Goal: Communication & Community: Answer question/provide support

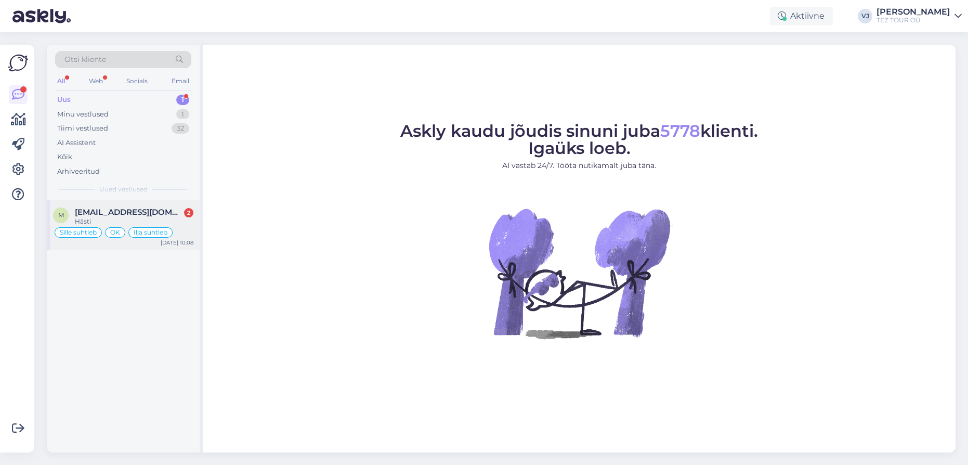
click at [172, 215] on div "[EMAIL_ADDRESS][DOMAIN_NAME] 2" at bounding box center [134, 211] width 119 height 9
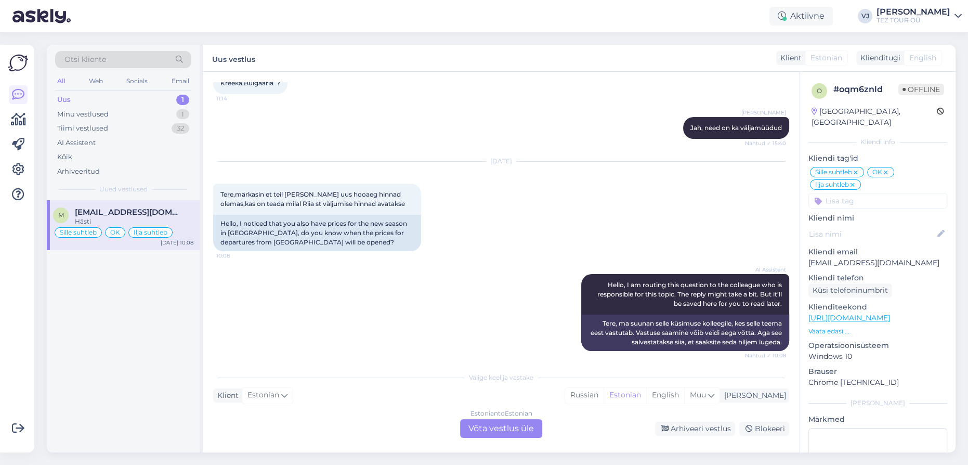
scroll to position [5666, 0]
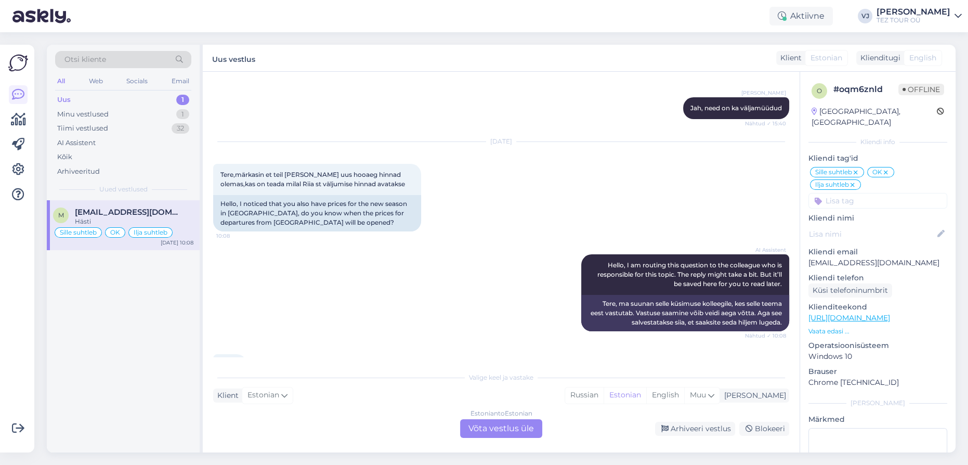
click at [521, 419] on div "Valige [PERSON_NAME] vastake Klient Estonian Mina Russian Estonian English Muu …" at bounding box center [501, 402] width 576 height 71
click at [522, 425] on div "Estonian to Estonian Võta vestlus üle" at bounding box center [501, 428] width 82 height 19
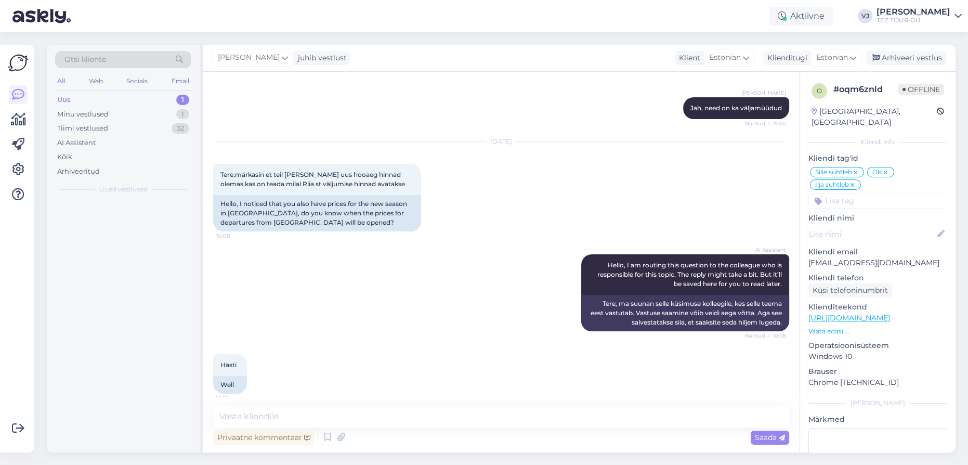
scroll to position [5627, 0]
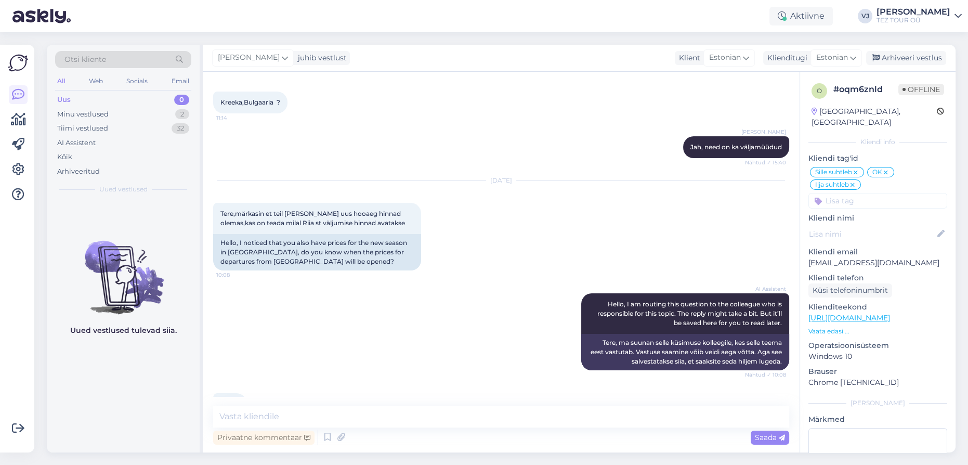
click at [841, 193] on input at bounding box center [877, 201] width 139 height 16
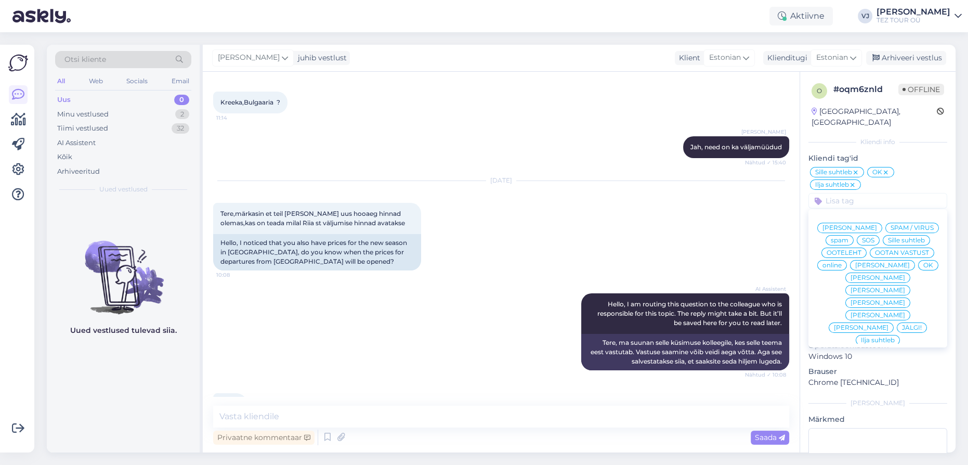
click at [877, 225] on span "[PERSON_NAME]" at bounding box center [850, 228] width 55 height 6
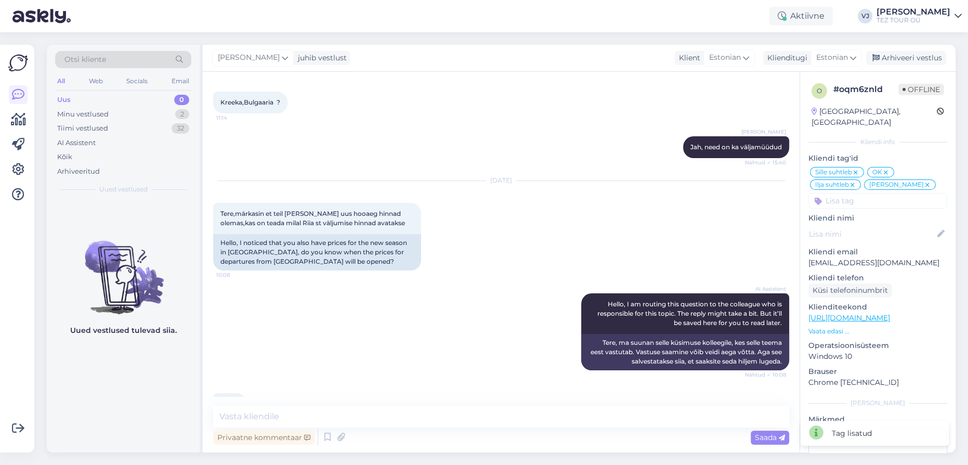
scroll to position [5626, 0]
click at [459, 423] on textarea at bounding box center [501, 417] width 576 height 22
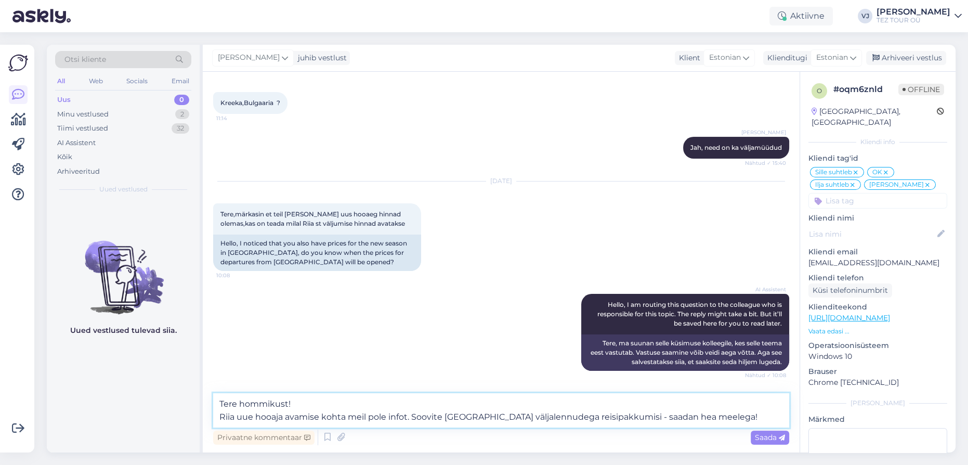
paste textarea "Riia uue hooaja avamise kohta meil hetkel infot ei ole. Kui soovite, saadan Tei…"
type textarea "Tere hommikust! Riia uue hooaja avamise kohta meil hetkel infot ei ole. Kui soo…"
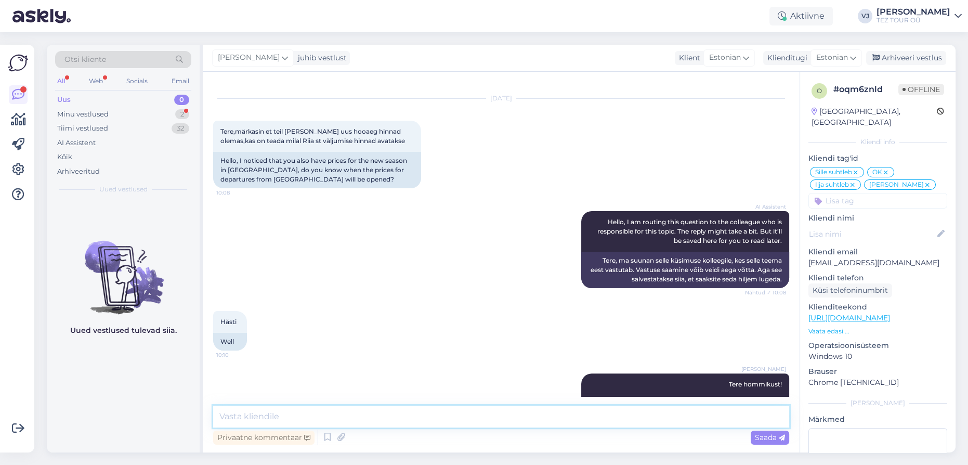
scroll to position [5772, 0]
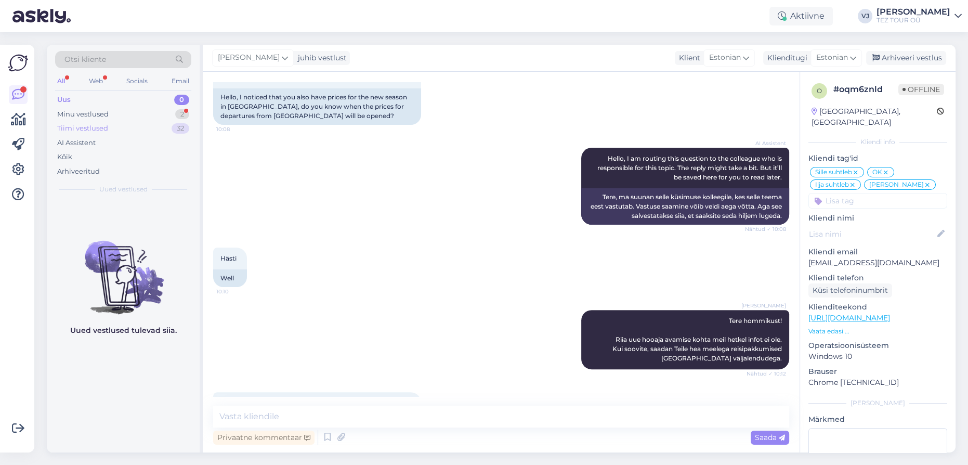
click at [152, 121] on div "Tiimi vestlused 32" at bounding box center [123, 128] width 136 height 15
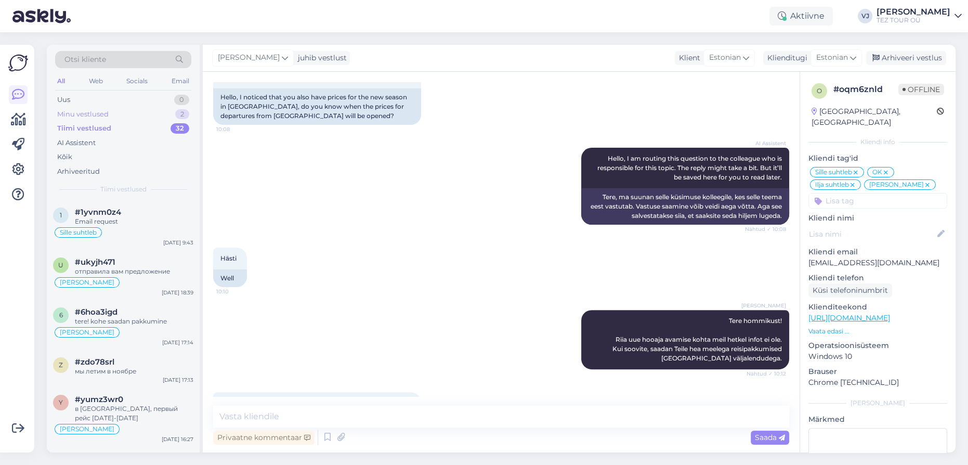
click at [153, 114] on div "Minu vestlused 2" at bounding box center [123, 114] width 136 height 15
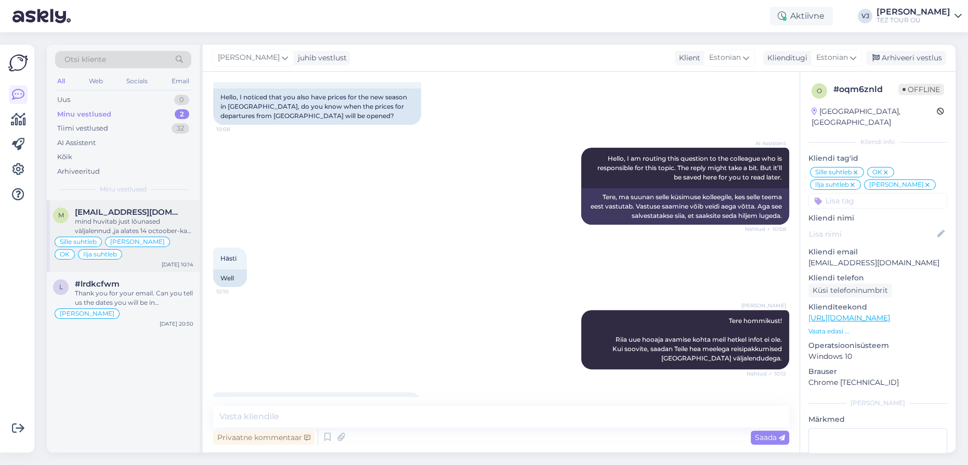
click at [157, 218] on div "mind huvitab just lõunased väljalennud ,ja alates 14 octoober-kas on mõnel päev…" at bounding box center [134, 226] width 119 height 19
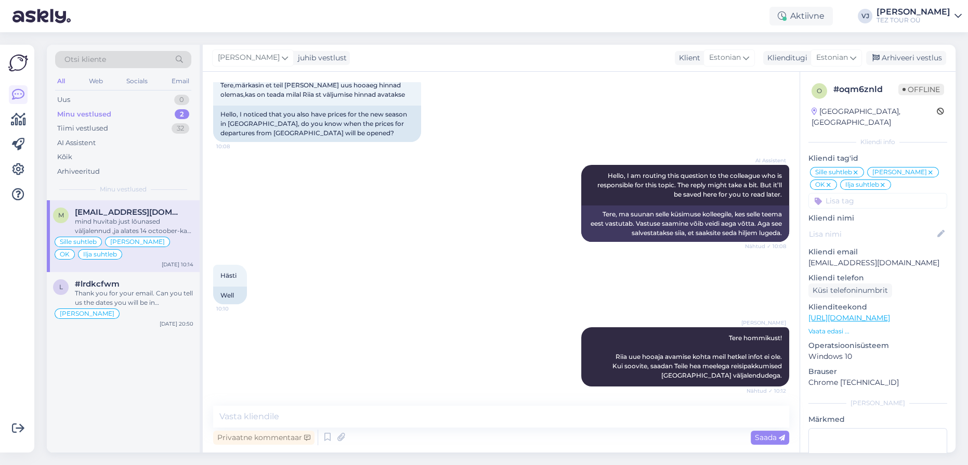
scroll to position [5673, 0]
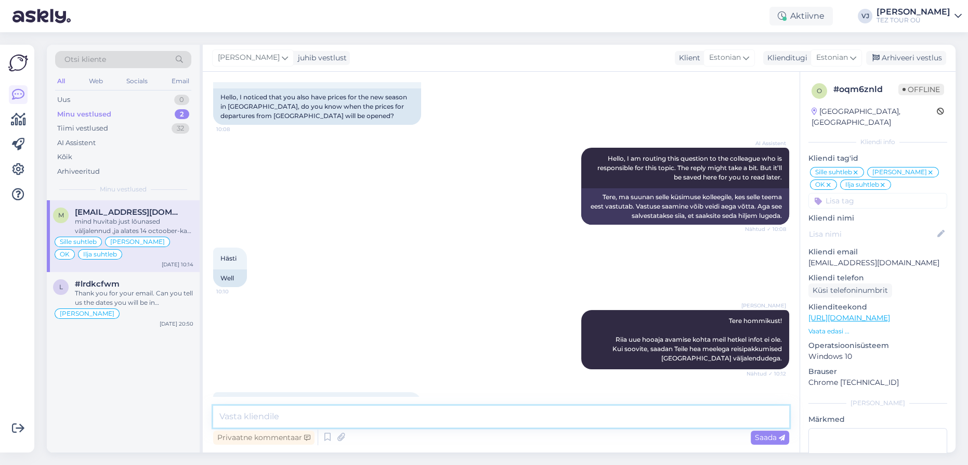
click at [340, 416] on textarea at bounding box center [501, 417] width 576 height 22
type textarea "Hetkel on avatud ainult osa [PERSON_NAME] 2026 Türgi hooajale. Need on vara hom…"
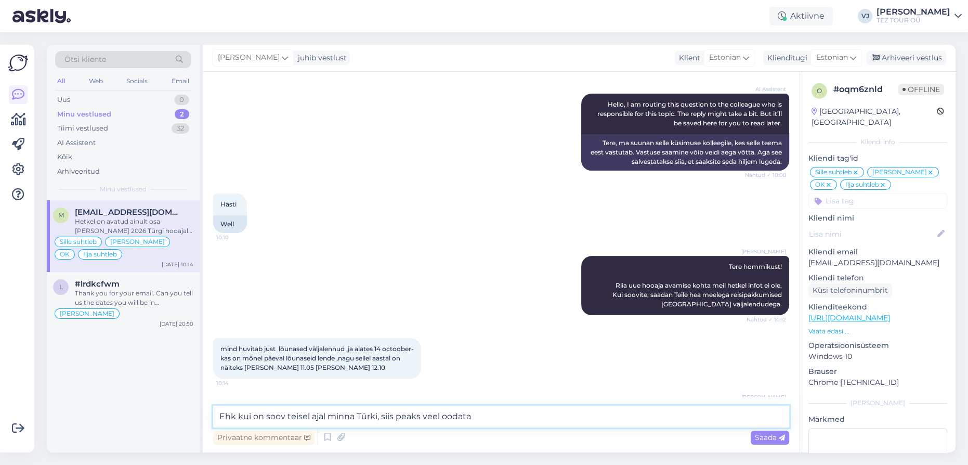
type textarea "Ehk kui on soov teisel ajal minna Türki, siis peaks veel oodata."
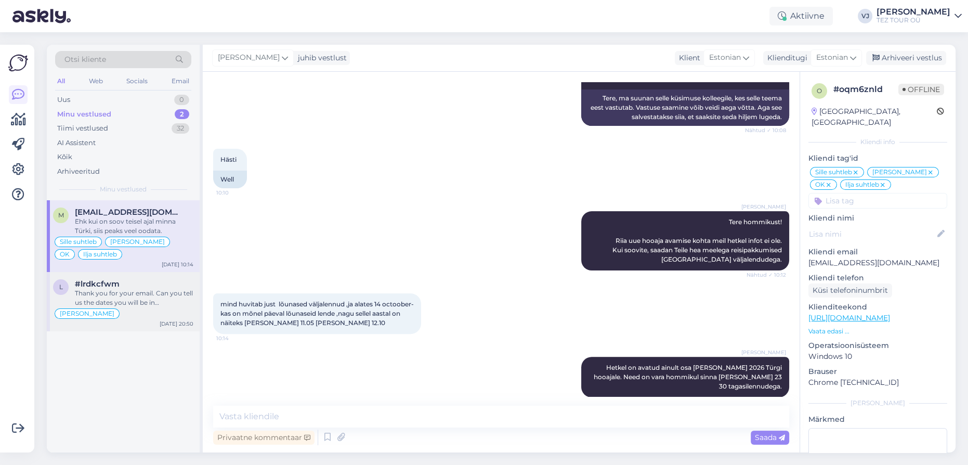
click at [112, 315] on div "[PERSON_NAME]" at bounding box center [87, 313] width 65 height 10
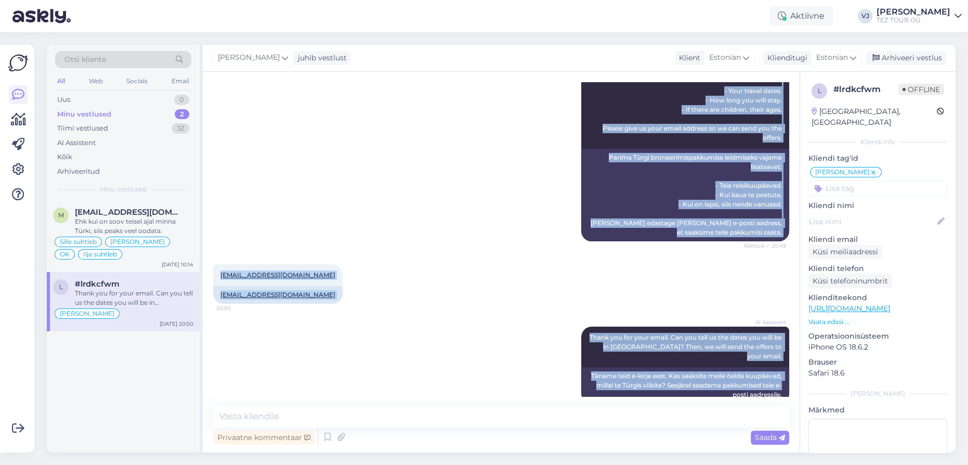
scroll to position [166, 0]
drag, startPoint x: 218, startPoint y: 143, endPoint x: 778, endPoint y: 375, distance: 606.1
click at [778, 375] on div "Vestlus algas [DATE] Palun pakkumine [DATE] [PERSON_NAME][DEMOGRAPHIC_DATA]. 40…" at bounding box center [505, 239] width 585 height 314
copy div "Palun pakkumine [DATE] [PERSON_NAME][DEMOGRAPHIC_DATA]. 400-600€ inimene. 20:49…"
click at [330, 433] on icon at bounding box center [327, 437] width 12 height 16
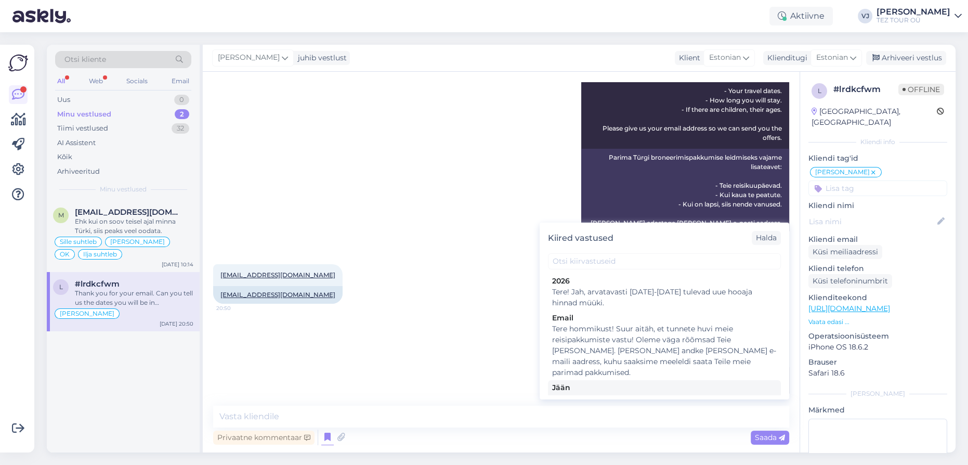
click at [688, 393] on div "Tere! Pakkumine saadetud Teie meilile. Jään ootama Teie valikut ja broneerimiss…" at bounding box center [664, 404] width 225 height 22
type textarea "Tere! Pakkumine saadetud Teie meilile. Jään ootama Teie valikut ja broneerimiss…"
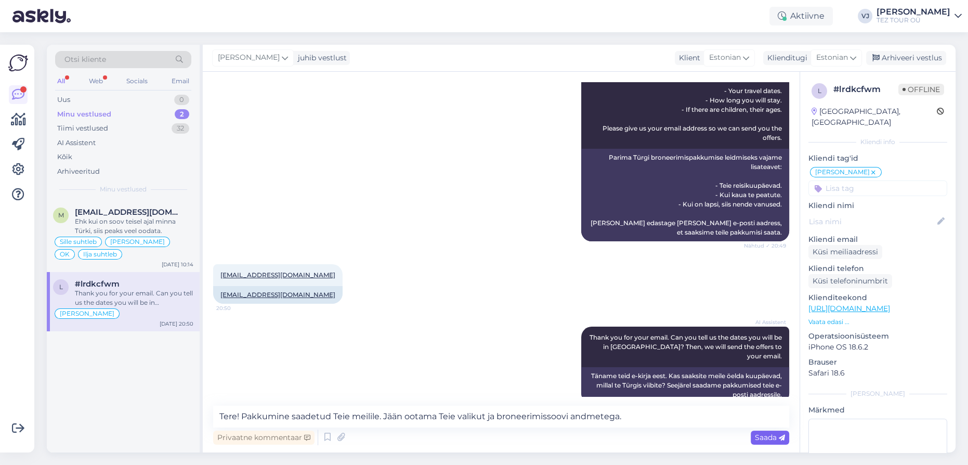
click at [769, 438] on span "Saada" at bounding box center [770, 437] width 30 height 9
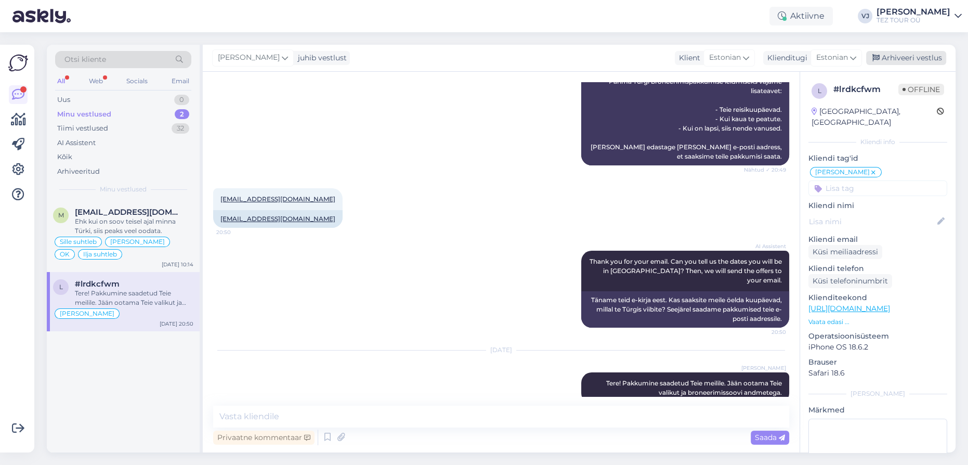
click at [923, 58] on div "Arhiveeri vestlus" at bounding box center [906, 58] width 80 height 14
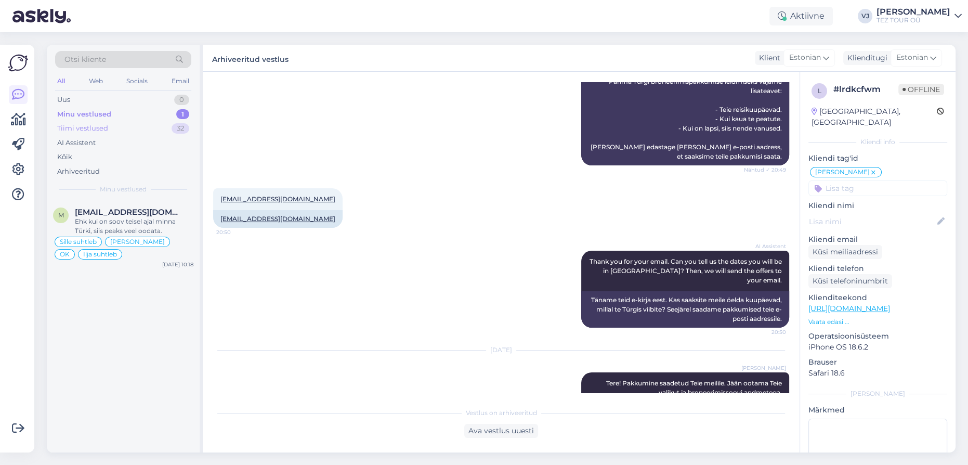
click at [106, 130] on div "Tiimi vestlused" at bounding box center [82, 128] width 51 height 10
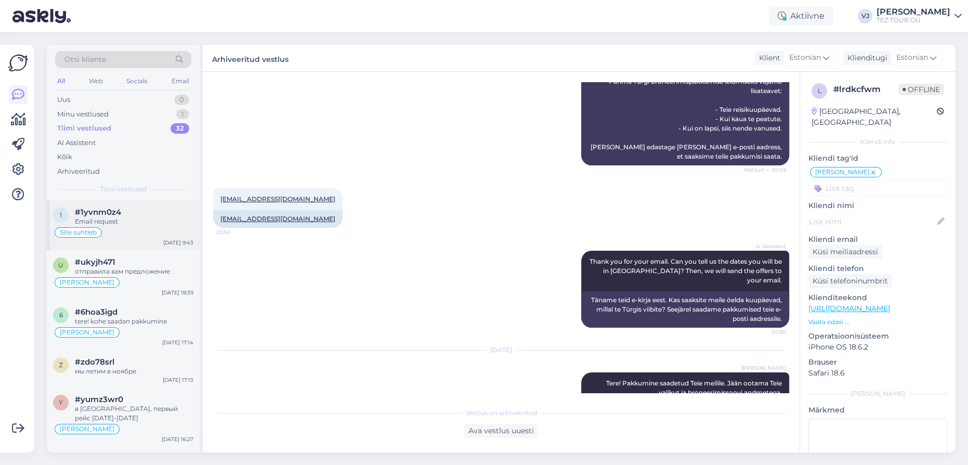
click at [144, 226] on div "Email request" at bounding box center [134, 221] width 119 height 9
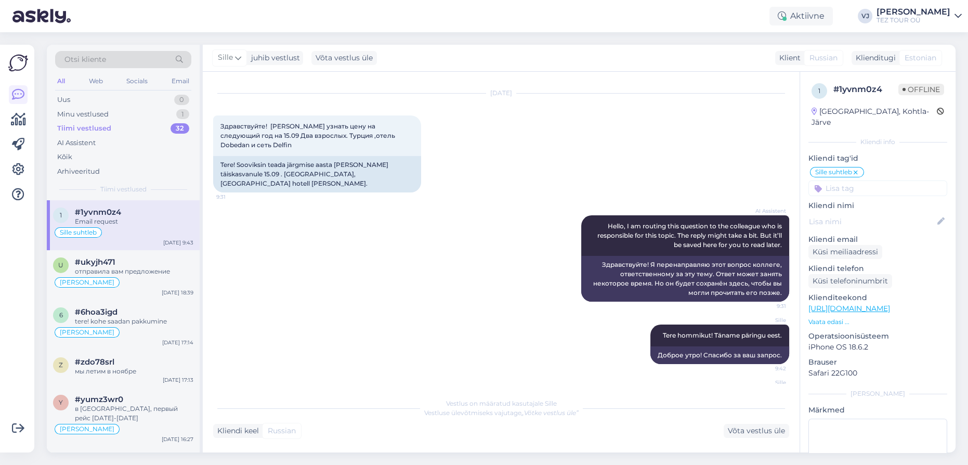
scroll to position [0, 0]
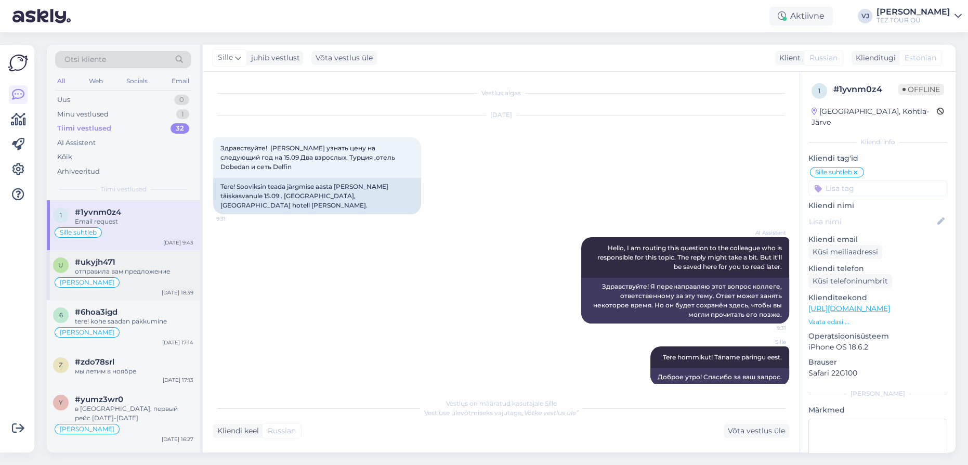
click at [148, 276] on div "[PERSON_NAME]" at bounding box center [123, 282] width 140 height 12
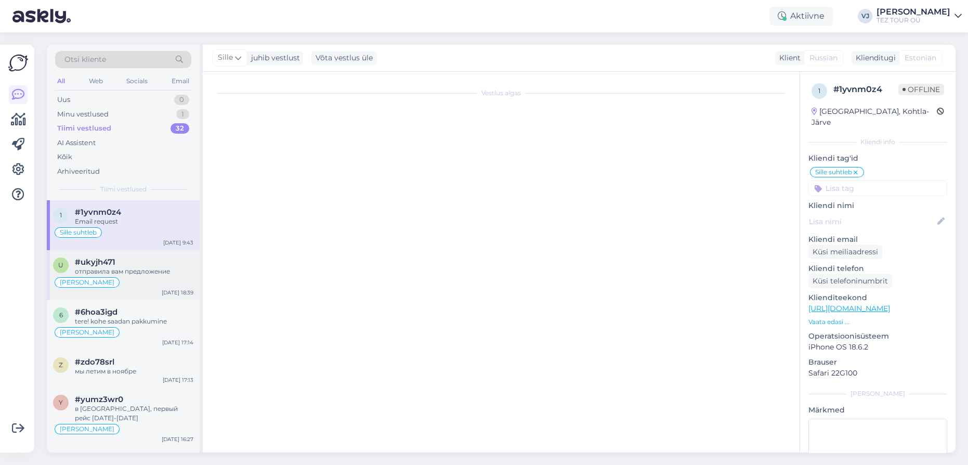
scroll to position [544, 0]
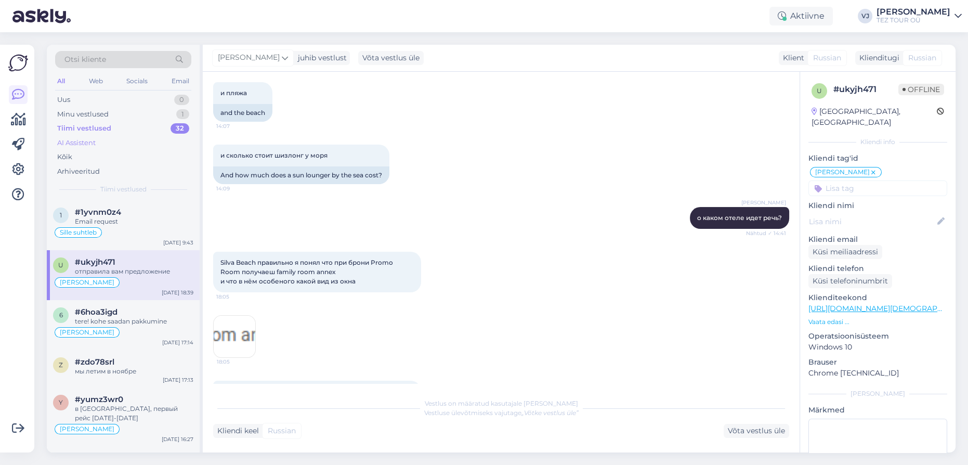
click at [103, 139] on div "AI Assistent" at bounding box center [123, 143] width 136 height 15
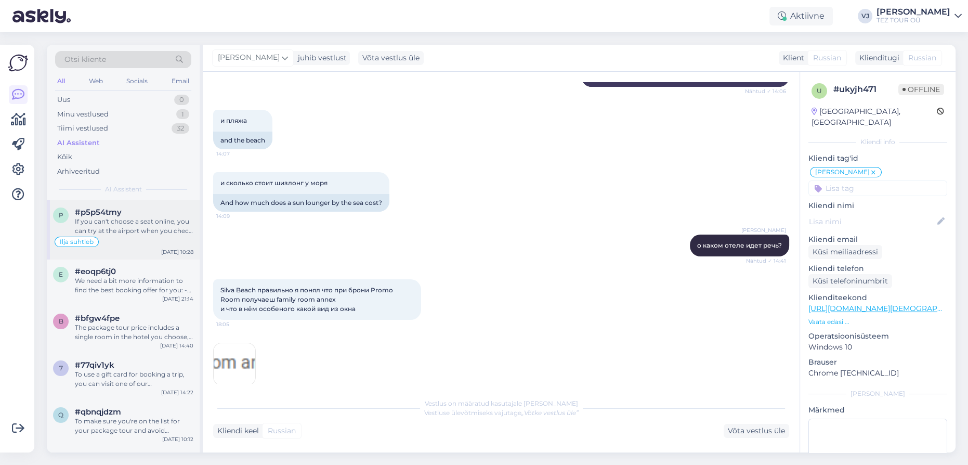
scroll to position [0, 0]
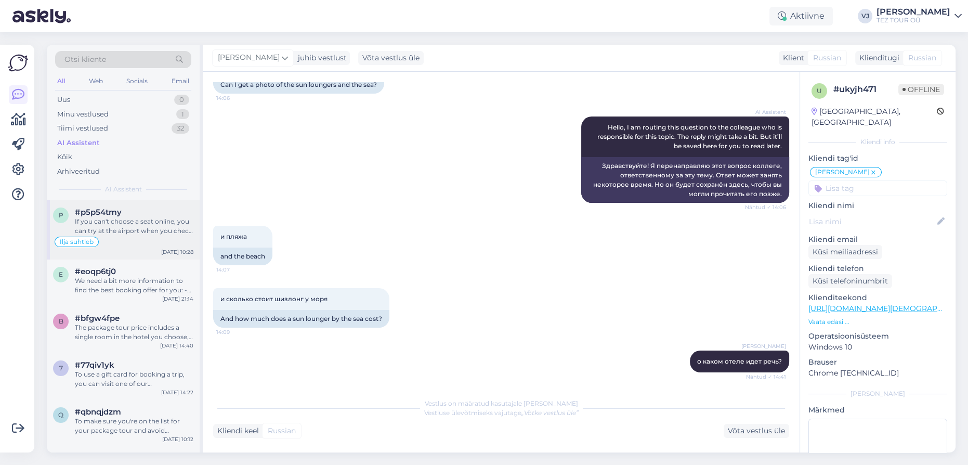
click at [112, 226] on div "If you can't choose a seat online, you can try at the airport when you check in…" at bounding box center [134, 226] width 119 height 19
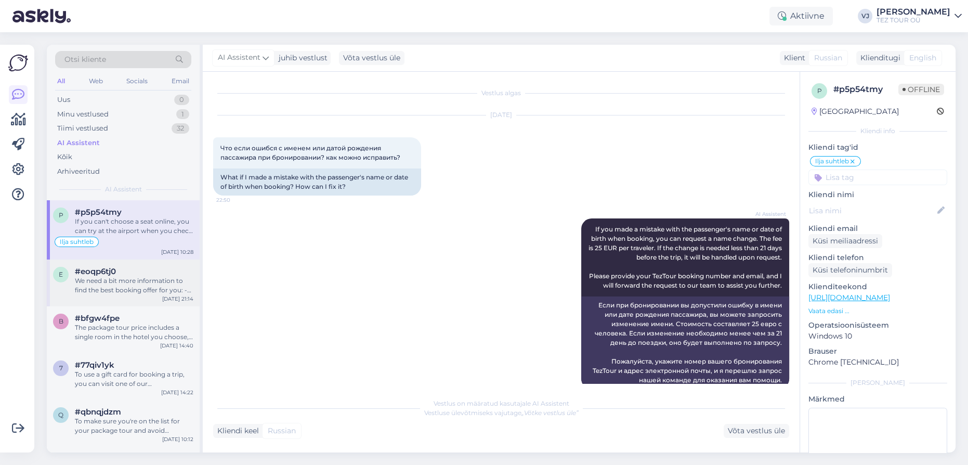
click at [138, 276] on div "We need a bit more information to find the best booking offer for you: - When w…" at bounding box center [134, 285] width 119 height 19
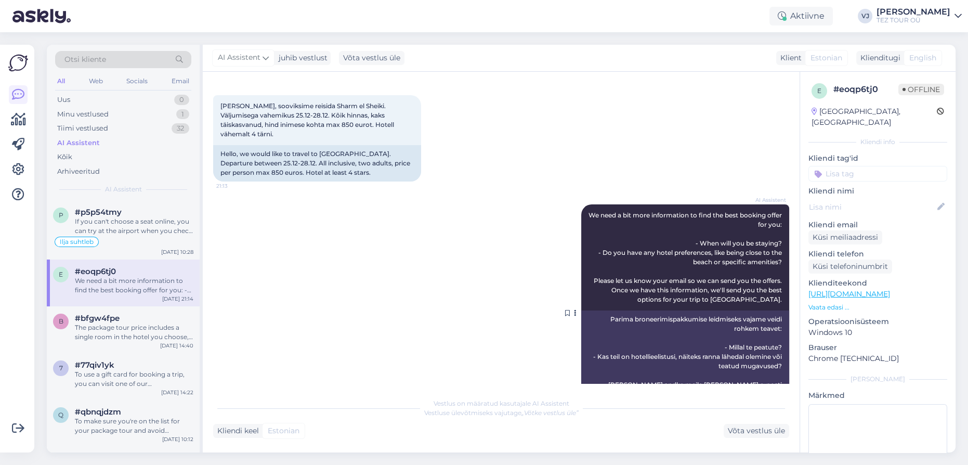
scroll to position [73, 0]
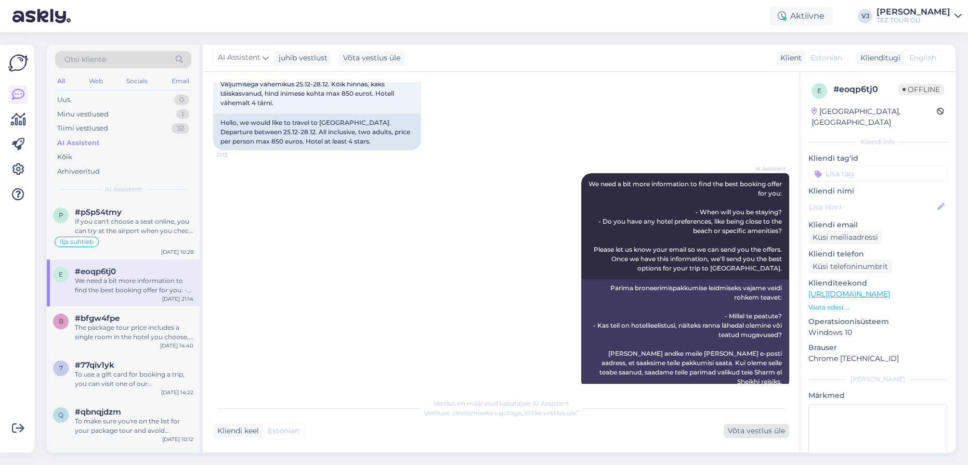
click at [743, 429] on div "Võta vestlus üle" at bounding box center [757, 431] width 66 height 14
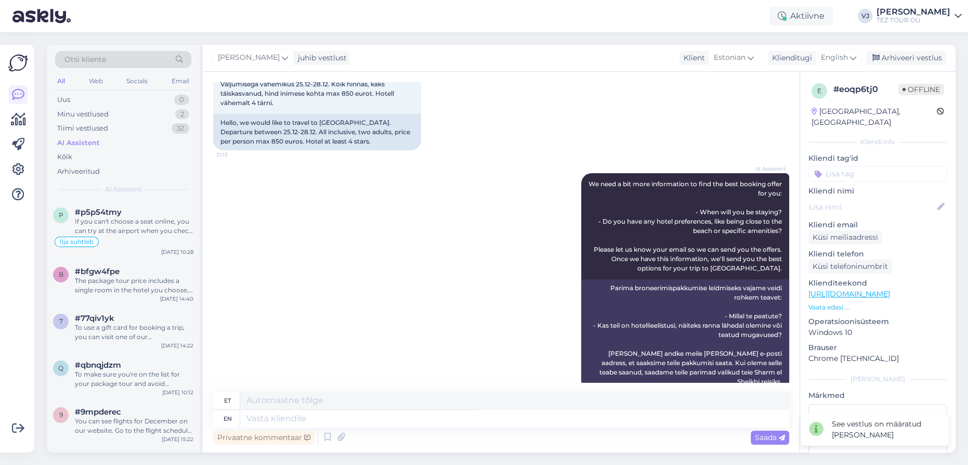
click at [881, 166] on input at bounding box center [877, 174] width 139 height 16
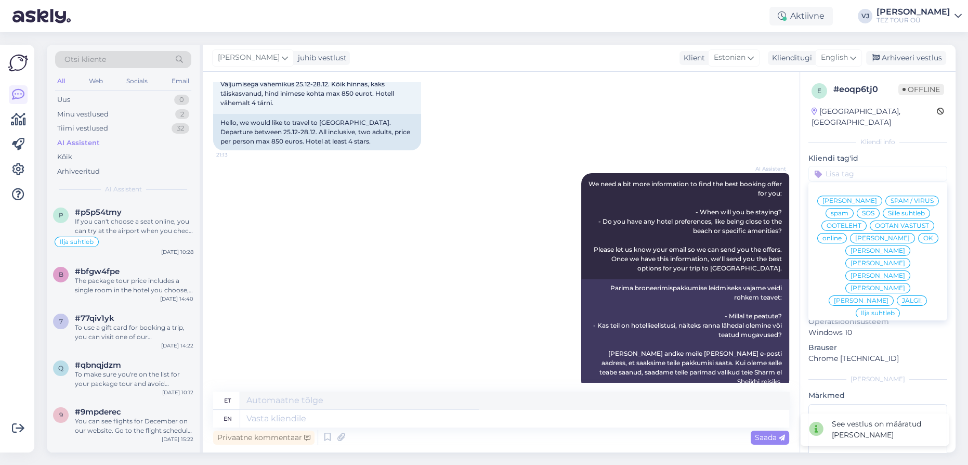
click at [877, 198] on span "[PERSON_NAME]" at bounding box center [850, 201] width 55 height 6
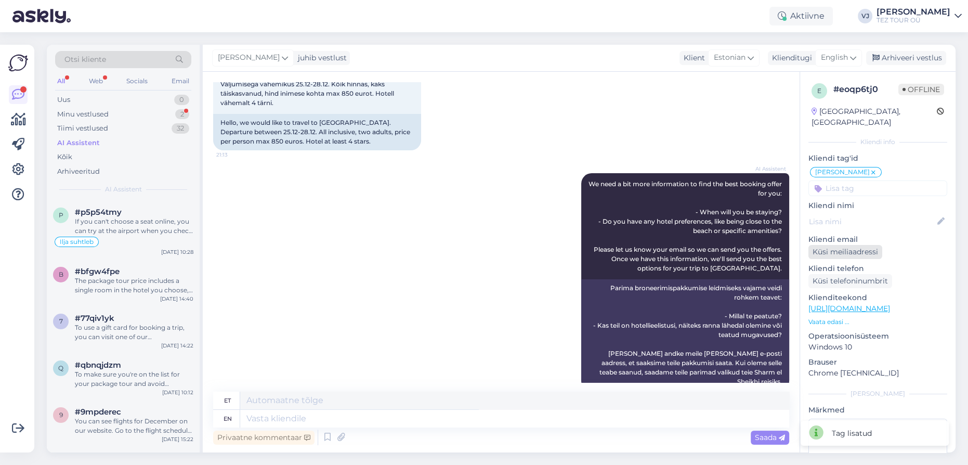
click at [855, 245] on div "Küsi meiliaadressi" at bounding box center [845, 252] width 74 height 14
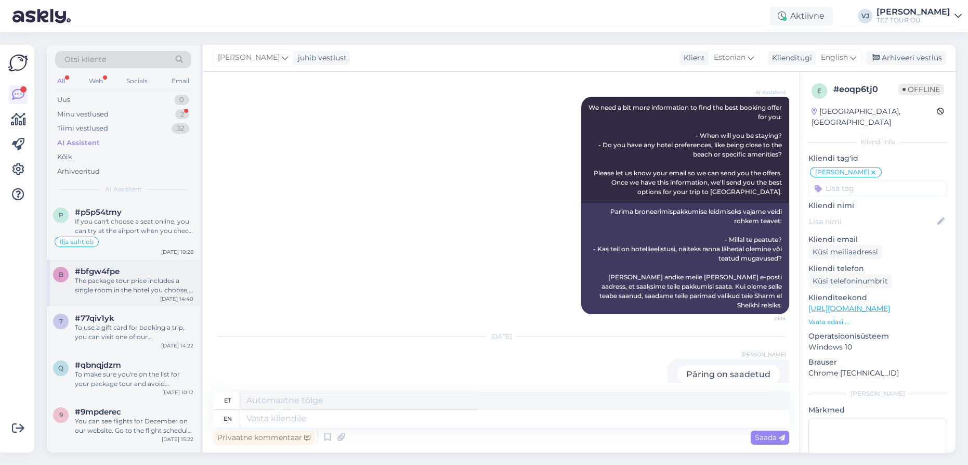
click at [146, 285] on div "The package tour price includes a single room in the hotel you choose, with the…" at bounding box center [134, 285] width 119 height 19
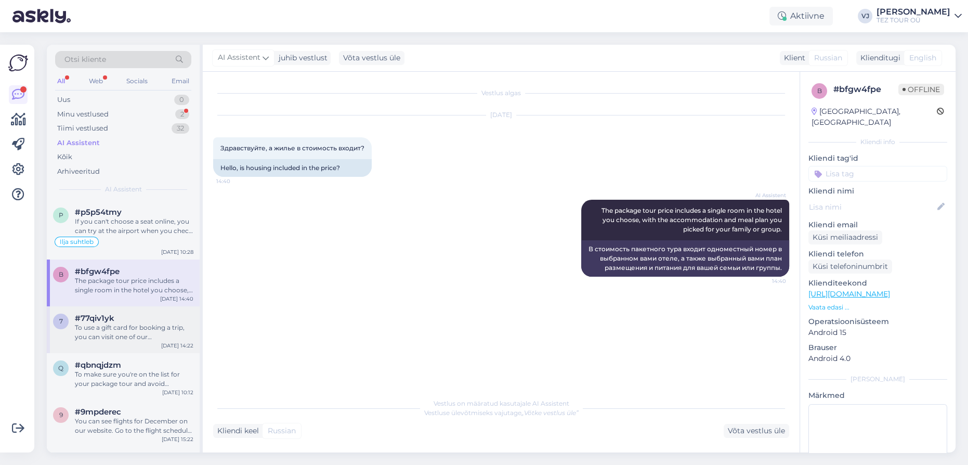
click at [126, 327] on div "To use a gift card for booking a trip, you can visit one of our representative …" at bounding box center [134, 332] width 119 height 19
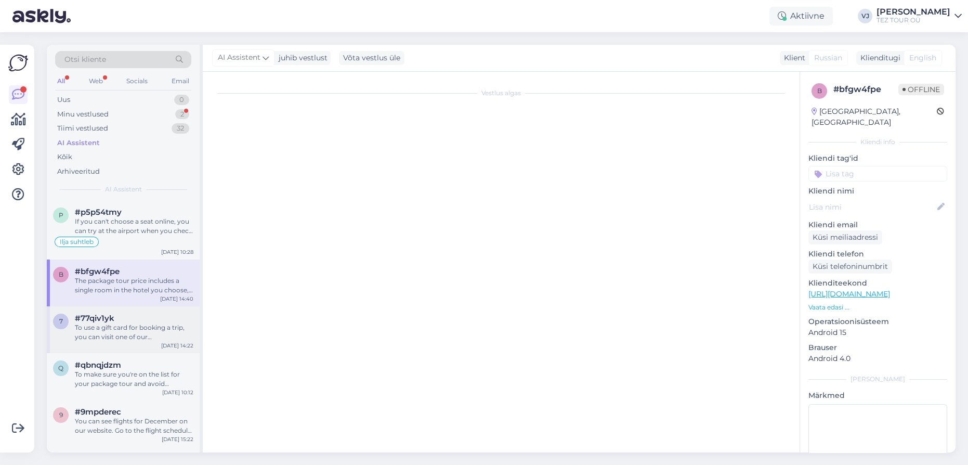
scroll to position [152, 0]
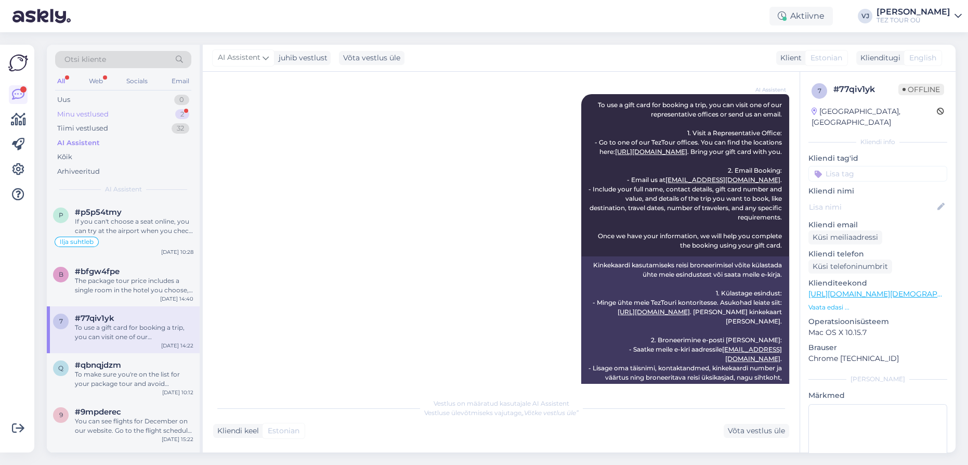
click at [145, 114] on div "Minu vestlused 2" at bounding box center [123, 114] width 136 height 15
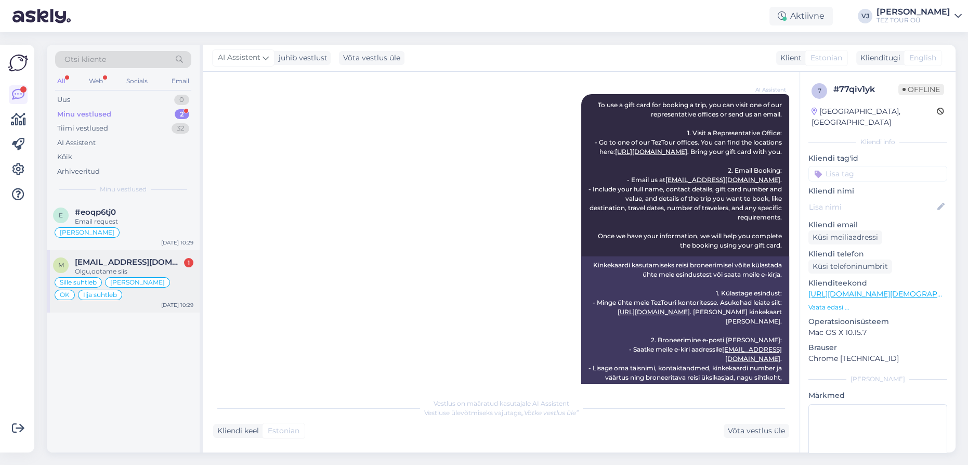
click at [142, 253] on div "m [EMAIL_ADDRESS][DOMAIN_NAME] 1 Olgu,ootame siis Sille suhtleb [PERSON_NAME] O…" at bounding box center [123, 281] width 153 height 62
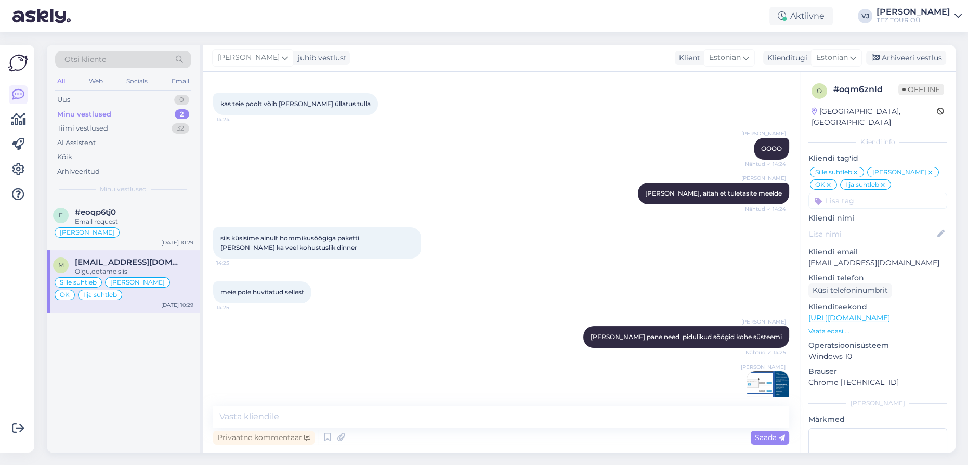
scroll to position [5673, 0]
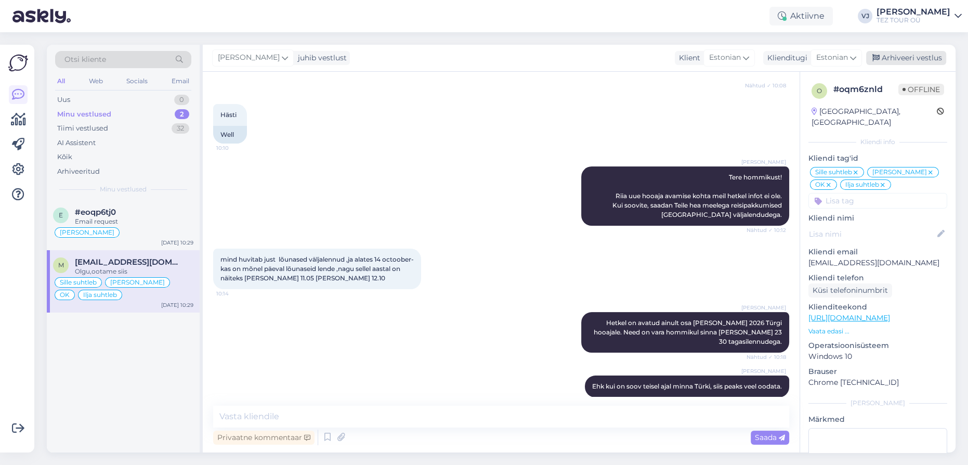
click at [937, 60] on div "Arhiveeri vestlus" at bounding box center [906, 58] width 80 height 14
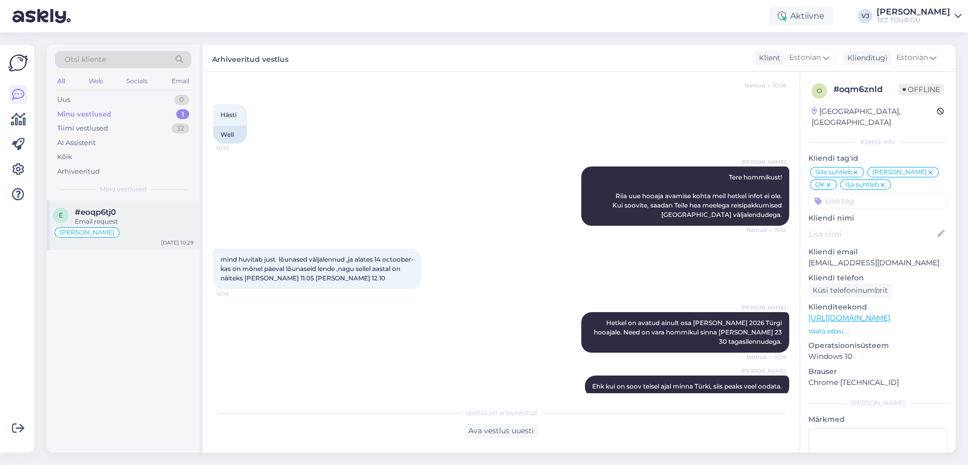
click at [167, 208] on div "#eoqp6tj0" at bounding box center [134, 211] width 119 height 9
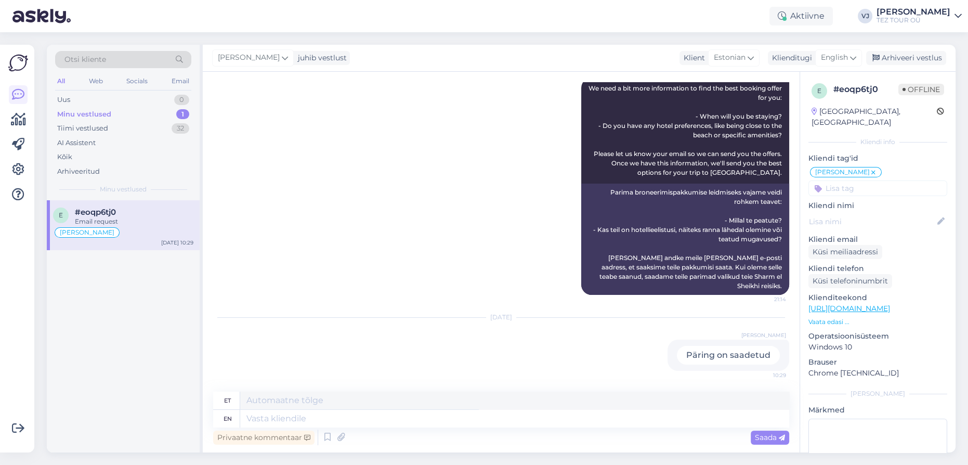
scroll to position [150, 0]
